Goal: Navigation & Orientation: Find specific page/section

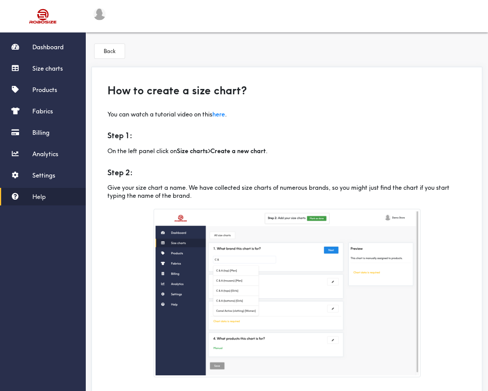
scroll to position [20, 0]
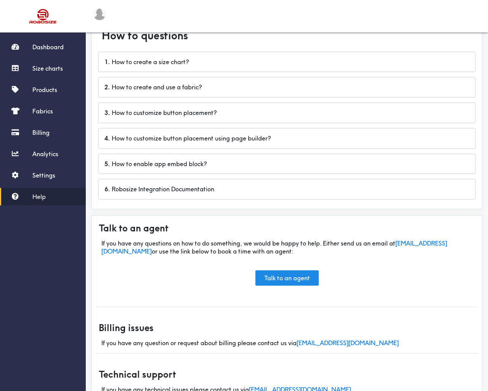
scroll to position [42, 0]
